Goal: Information Seeking & Learning: Learn about a topic

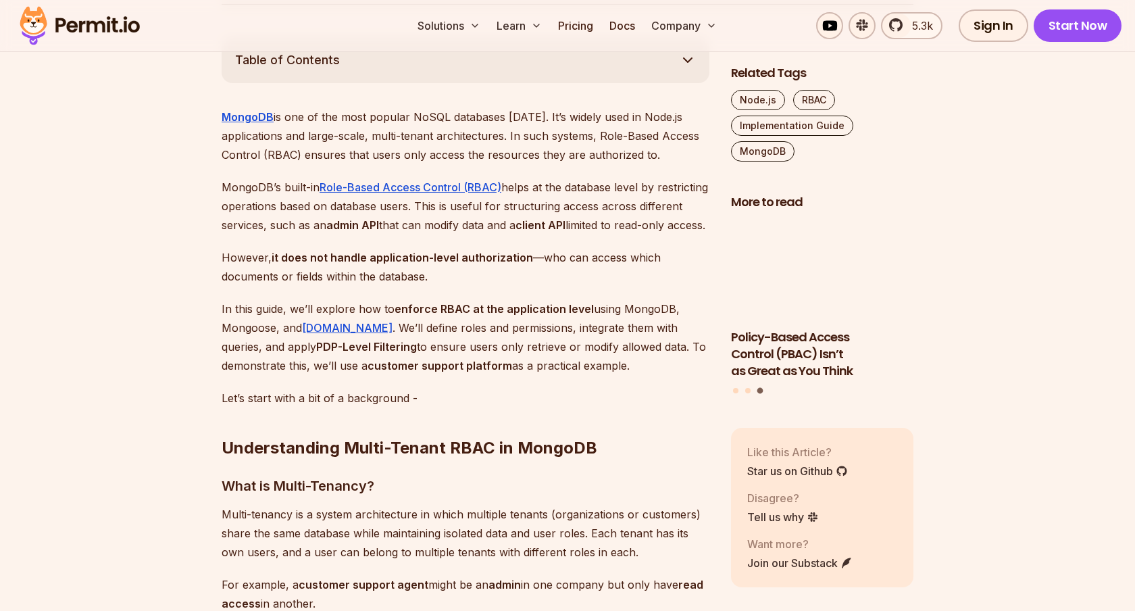
scroll to position [781, 0]
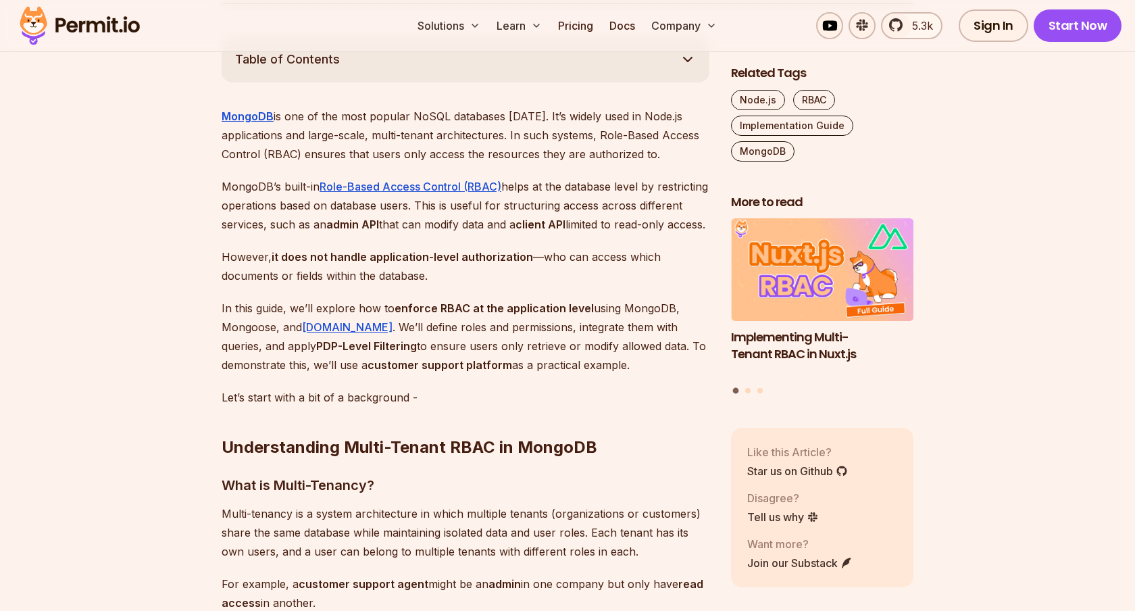
drag, startPoint x: 341, startPoint y: 324, endPoint x: 391, endPoint y: 325, distance: 50.0
click at [392, 326] on p "In this guide, we’ll explore how to enforce RBAC at the application level using…" at bounding box center [466, 337] width 488 height 76
click at [391, 325] on p "In this guide, we’ll explore how to enforce RBAC at the application level using…" at bounding box center [466, 337] width 488 height 76
drag, startPoint x: 400, startPoint y: 324, endPoint x: 199, endPoint y: 322, distance: 201.4
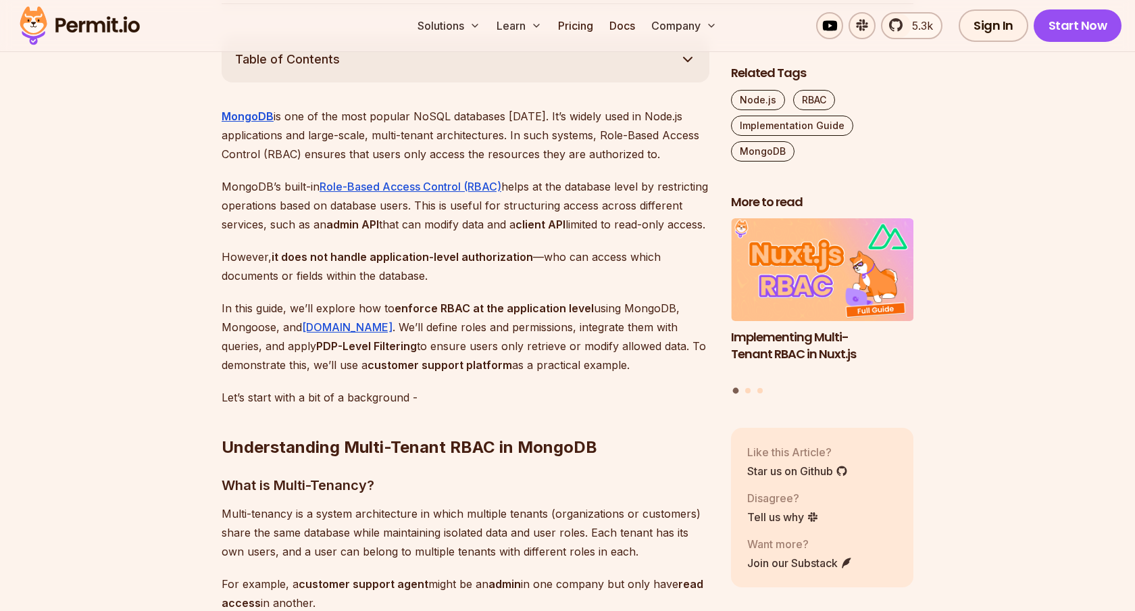
click at [260, 343] on p "In this guide, we’ll explore how to enforce RBAC at the application level using…" at bounding box center [466, 337] width 488 height 76
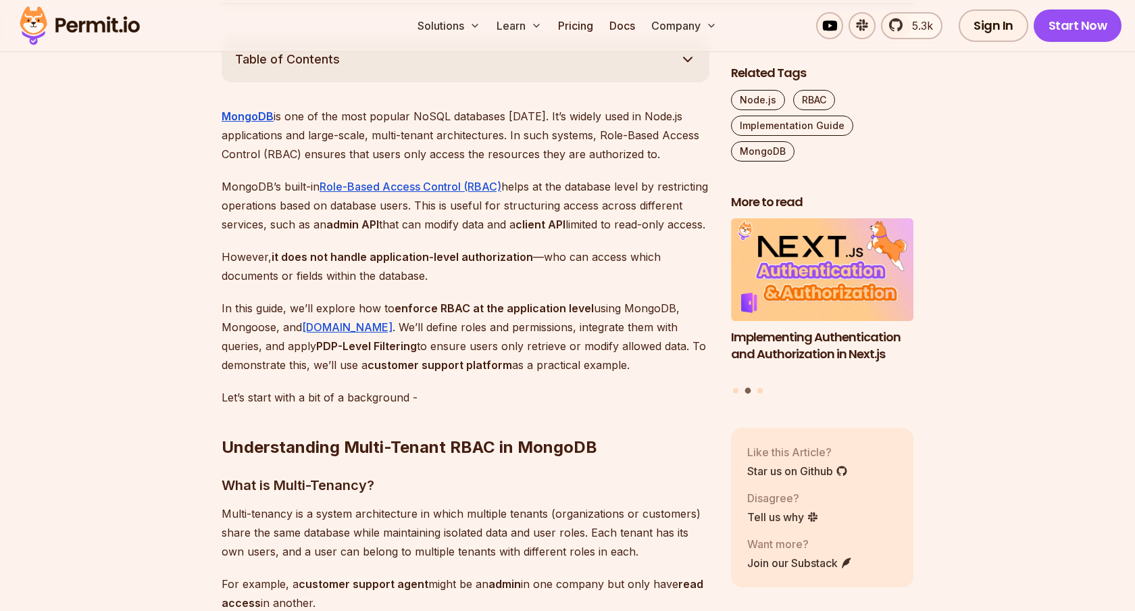
click at [528, 374] on p "In this guide, we’ll explore how to enforce RBAC at the application level using…" at bounding box center [466, 337] width 488 height 76
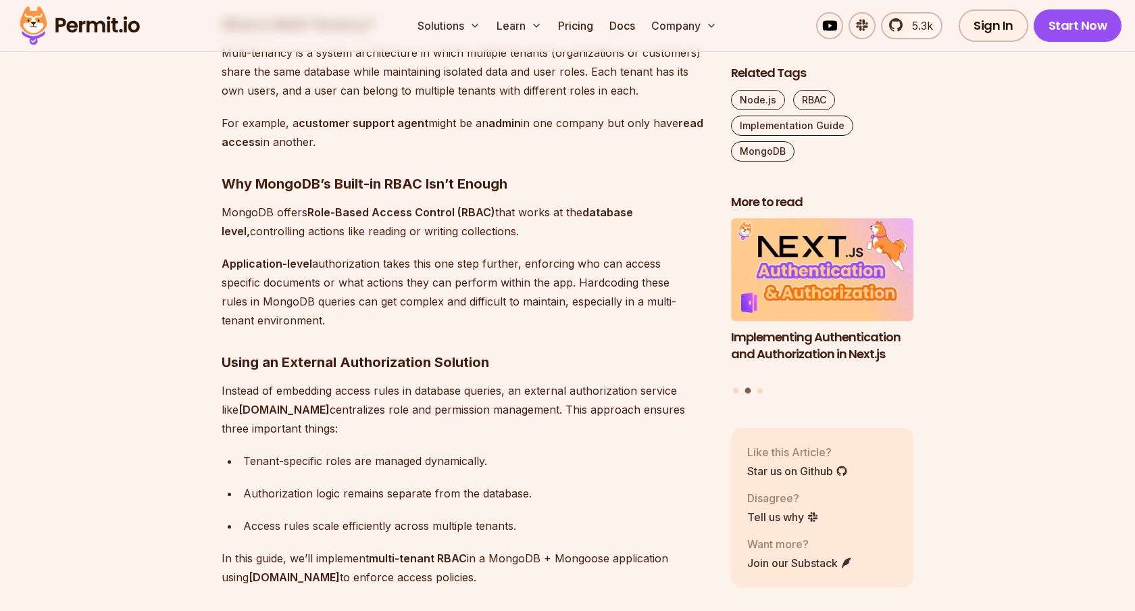
scroll to position [1243, 0]
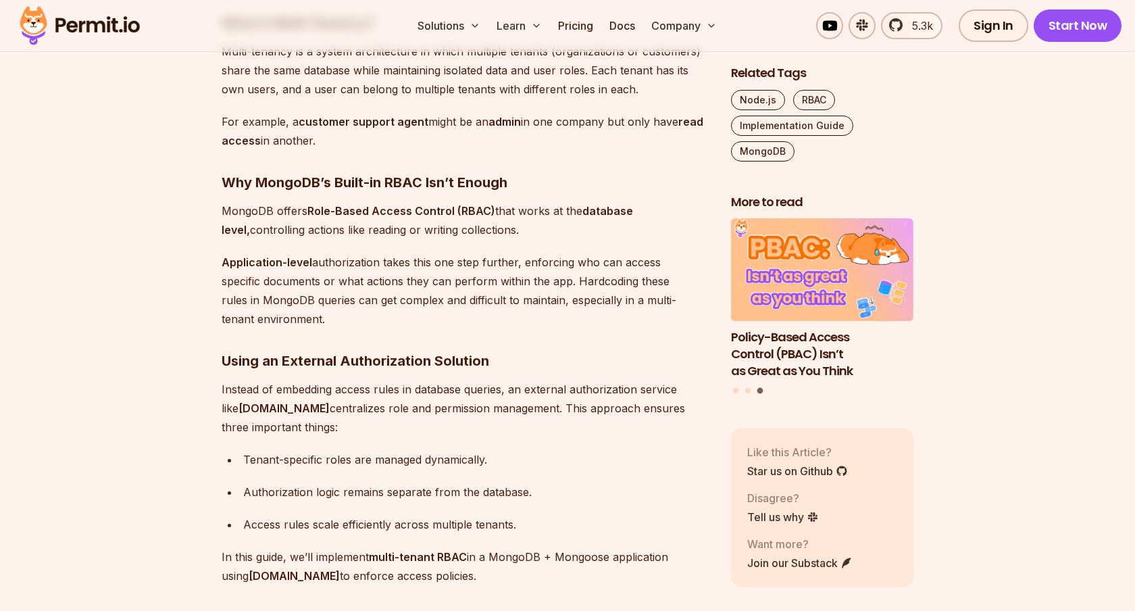
drag, startPoint x: 585, startPoint y: 232, endPoint x: 654, endPoint y: 243, distance: 70.5
click at [654, 239] on p "MongoDB offers Role-Based Access Control (RBAC) that works at the database leve…" at bounding box center [466, 220] width 488 height 38
click at [655, 239] on p "MongoDB offers Role-Based Access Control (RBAC) that works at the database leve…" at bounding box center [466, 220] width 488 height 38
drag, startPoint x: 540, startPoint y: 253, endPoint x: 305, endPoint y: 219, distance: 236.9
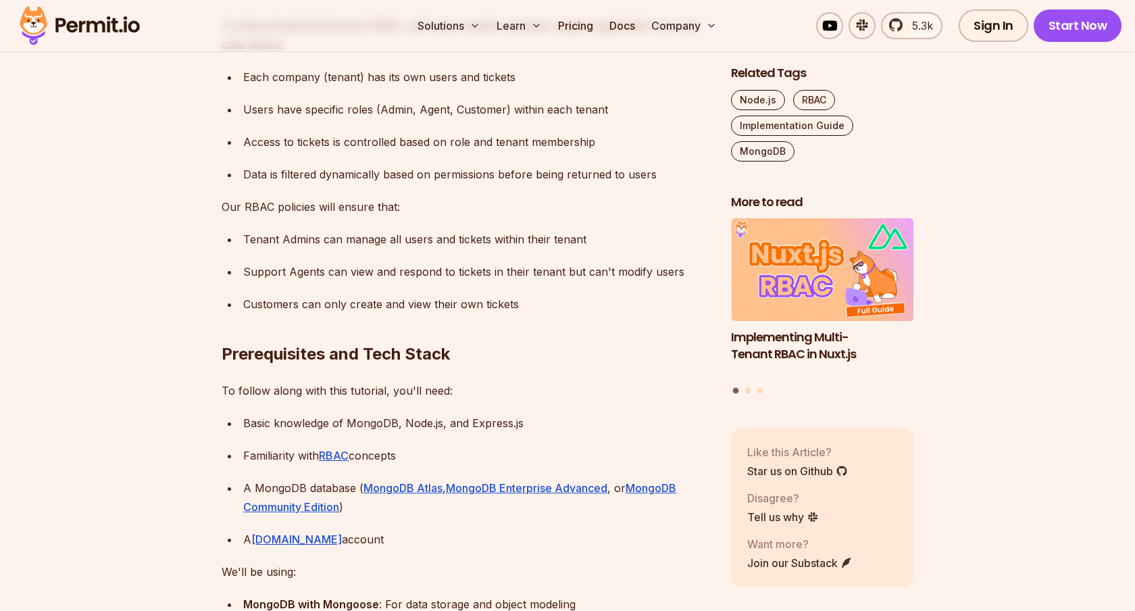
scroll to position [1882, 0]
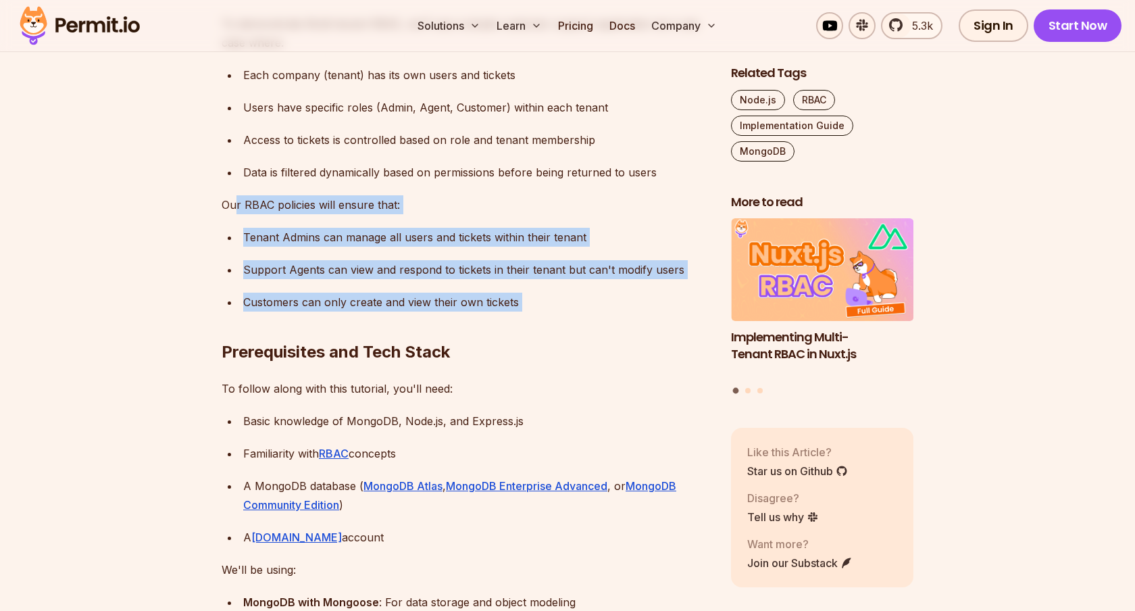
drag, startPoint x: 525, startPoint y: 313, endPoint x: 237, endPoint y: 219, distance: 302.8
click at [237, 214] on p "Our RBAC policies will ensure that:" at bounding box center [466, 204] width 488 height 19
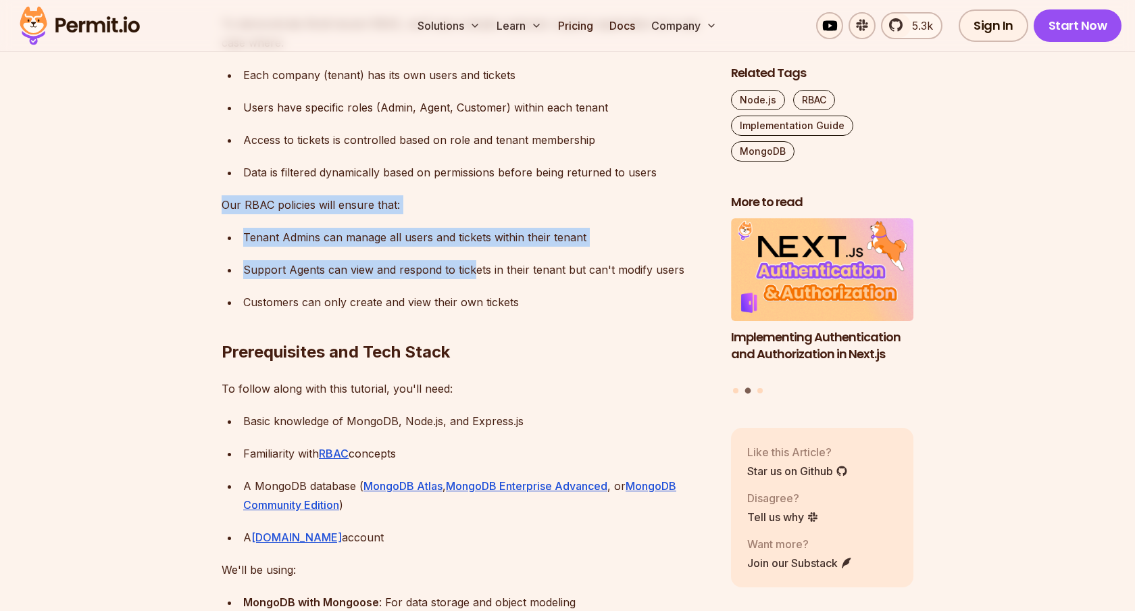
drag, startPoint x: 220, startPoint y: 222, endPoint x: 474, endPoint y: 294, distance: 263.5
click at [474, 279] on div "Support Agents can view and respond to tickets in their tenant but can't modify…" at bounding box center [476, 269] width 466 height 19
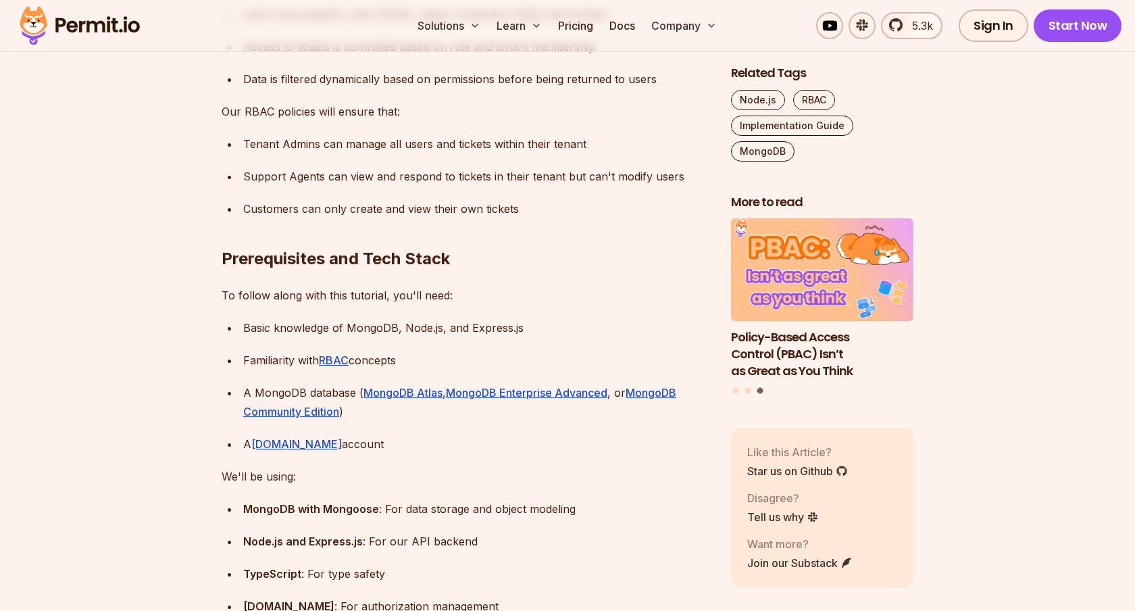
scroll to position [1983, 0]
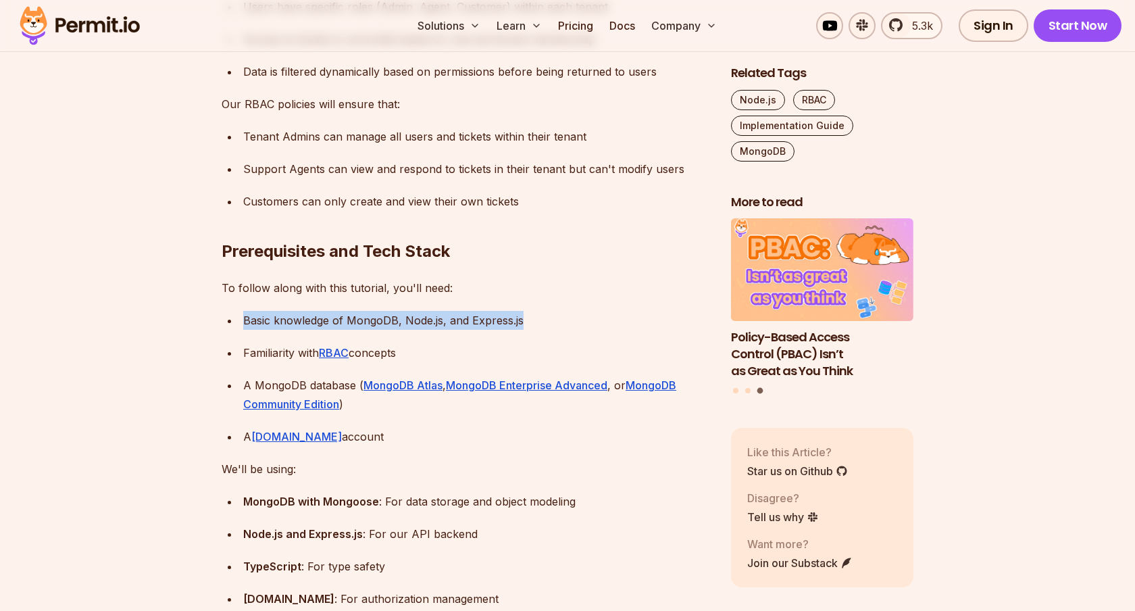
drag, startPoint x: 226, startPoint y: 343, endPoint x: 576, endPoint y: 347, distance: 350.1
click at [576, 347] on ul "Basic knowledge of MongoDB, Node.js, and Express.js Familiarity with RBAC conce…" at bounding box center [466, 378] width 488 height 135
click at [576, 330] on div "Basic knowledge of MongoDB, Node.js, and Express.js" at bounding box center [476, 320] width 466 height 19
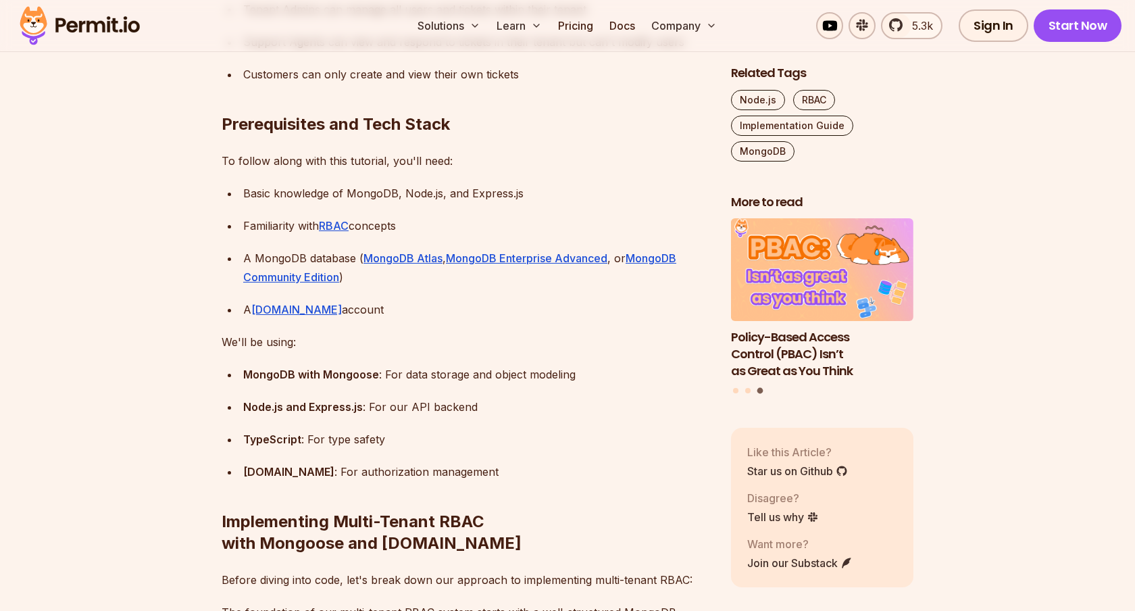
scroll to position [2261, 0]
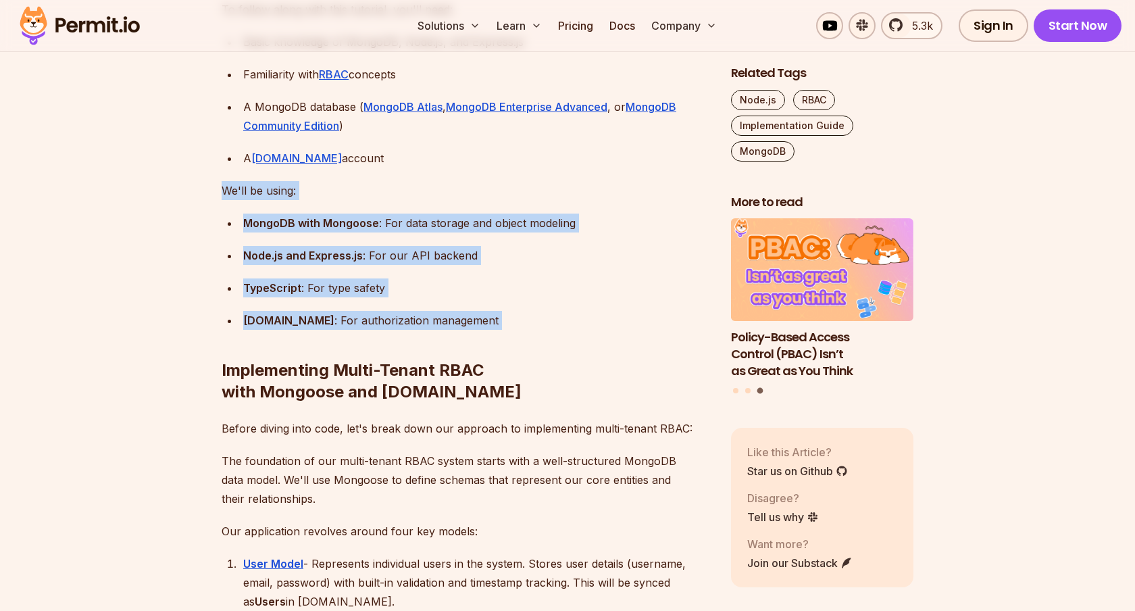
drag, startPoint x: 484, startPoint y: 351, endPoint x: 170, endPoint y: 200, distance: 348.2
click at [539, 297] on div "TypeScript : For type safety" at bounding box center [476, 287] width 466 height 19
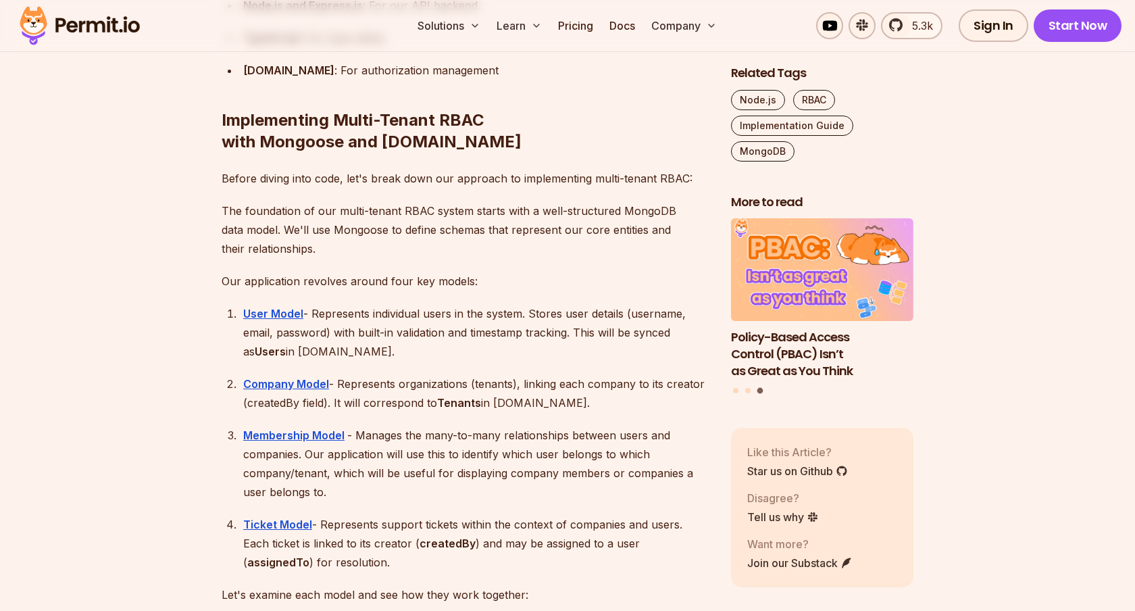
scroll to position [2535, 0]
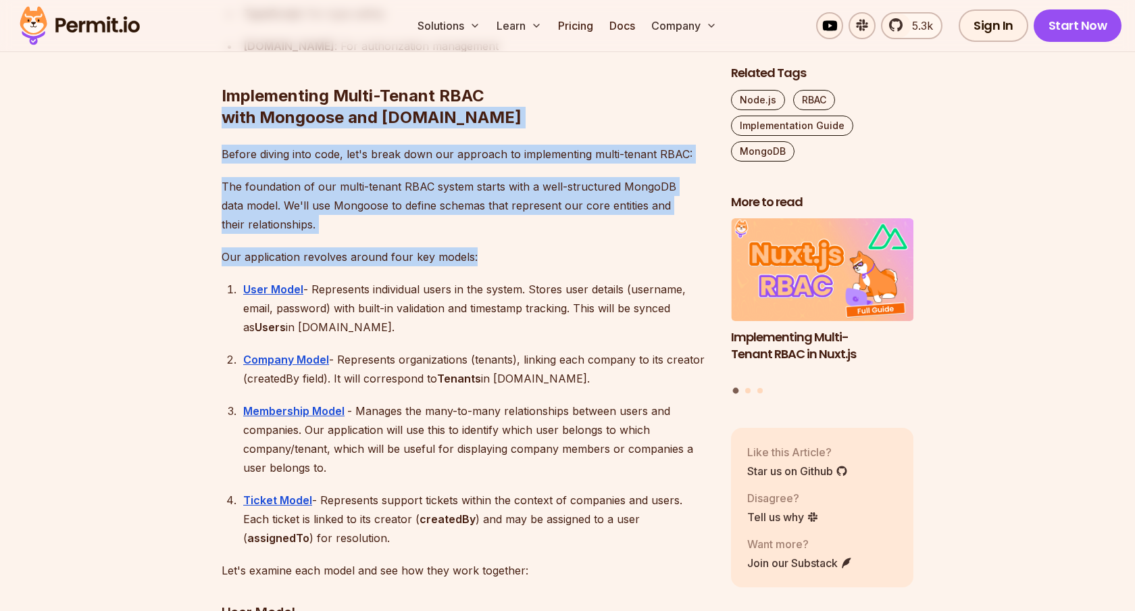
drag, startPoint x: 215, startPoint y: 131, endPoint x: 485, endPoint y: 289, distance: 313.2
drag, startPoint x: 218, startPoint y: 164, endPoint x: 476, endPoint y: 284, distance: 284.8
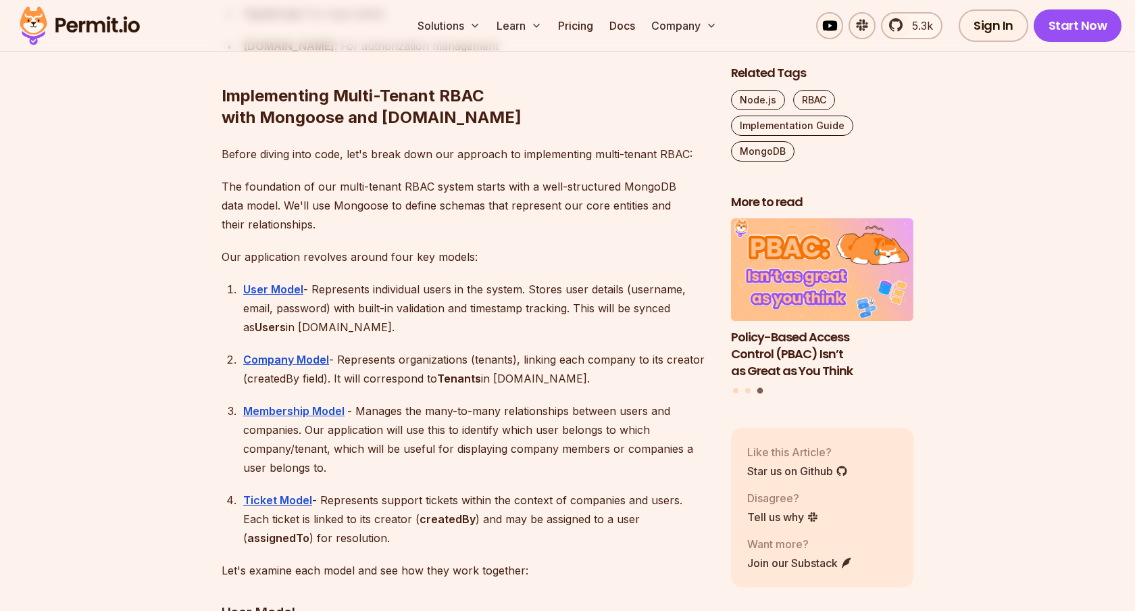
drag, startPoint x: 252, startPoint y: 276, endPoint x: 474, endPoint y: 278, distance: 222.3
click at [474, 266] on p "Our application revolves around four key models:" at bounding box center [466, 256] width 488 height 19
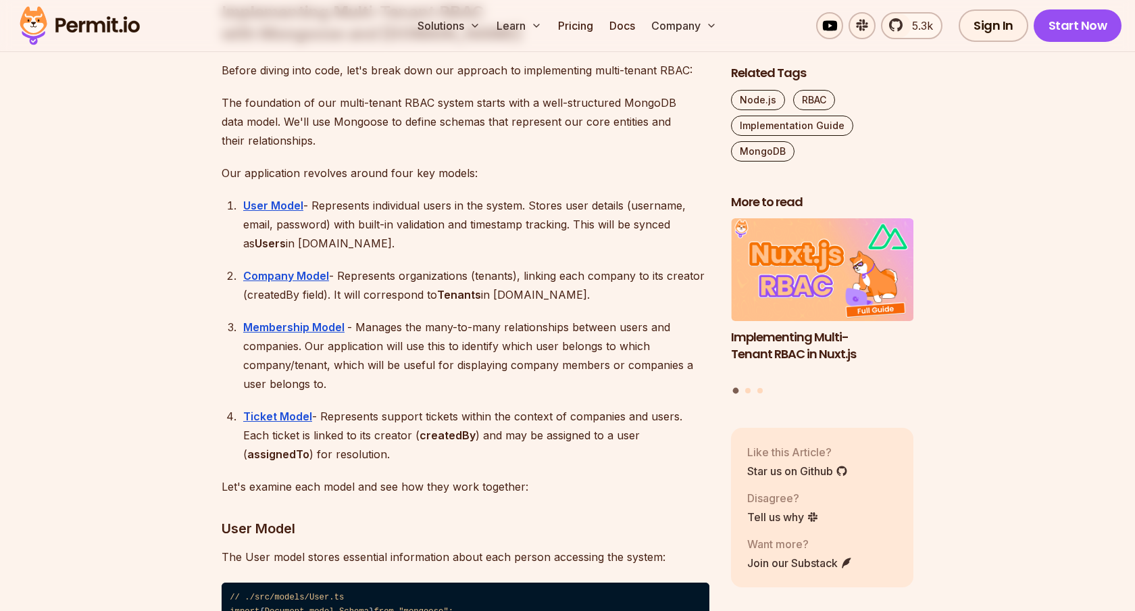
scroll to position [2631, 0]
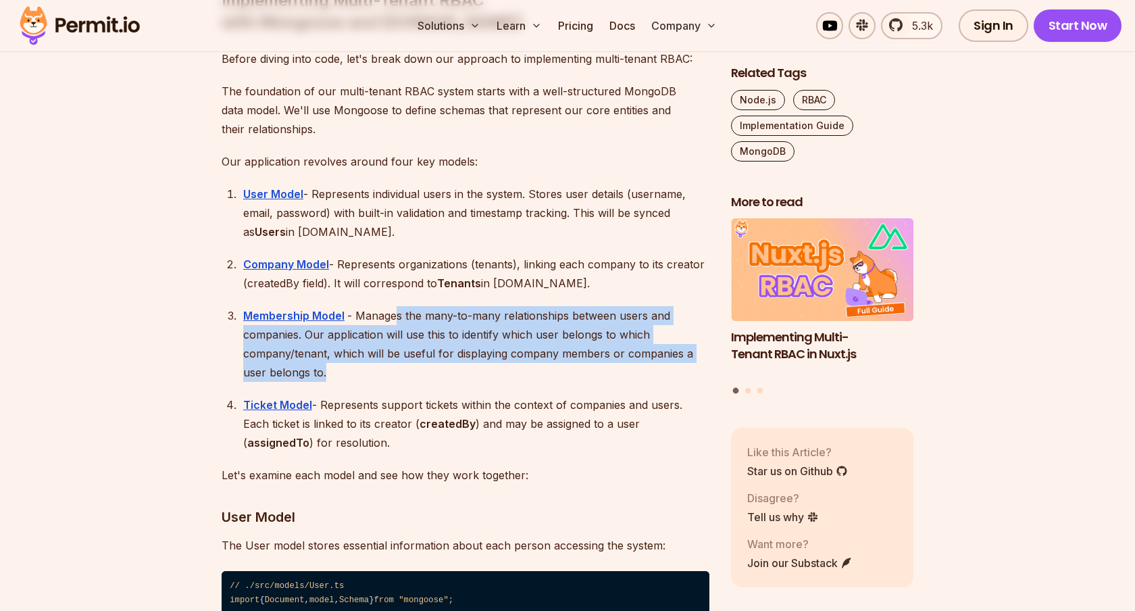
drag, startPoint x: 398, startPoint y: 339, endPoint x: 457, endPoint y: 396, distance: 82.7
click at [457, 382] on div "Membership Model - Manages the many-to-many relationships between users and com…" at bounding box center [476, 344] width 466 height 76
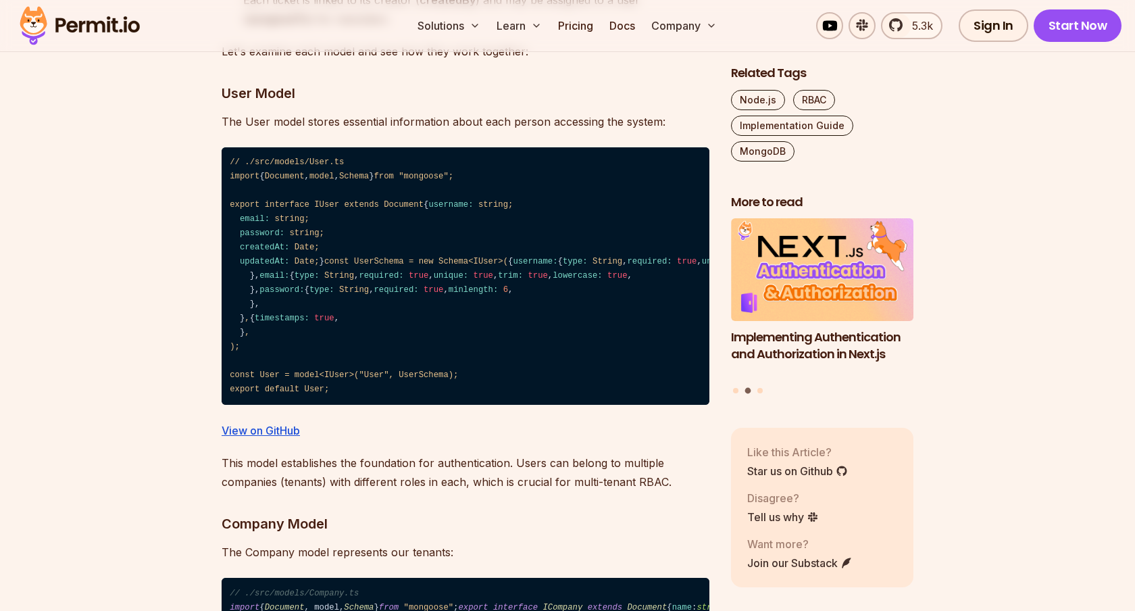
scroll to position [3056, 0]
